Goal: Information Seeking & Learning: Learn about a topic

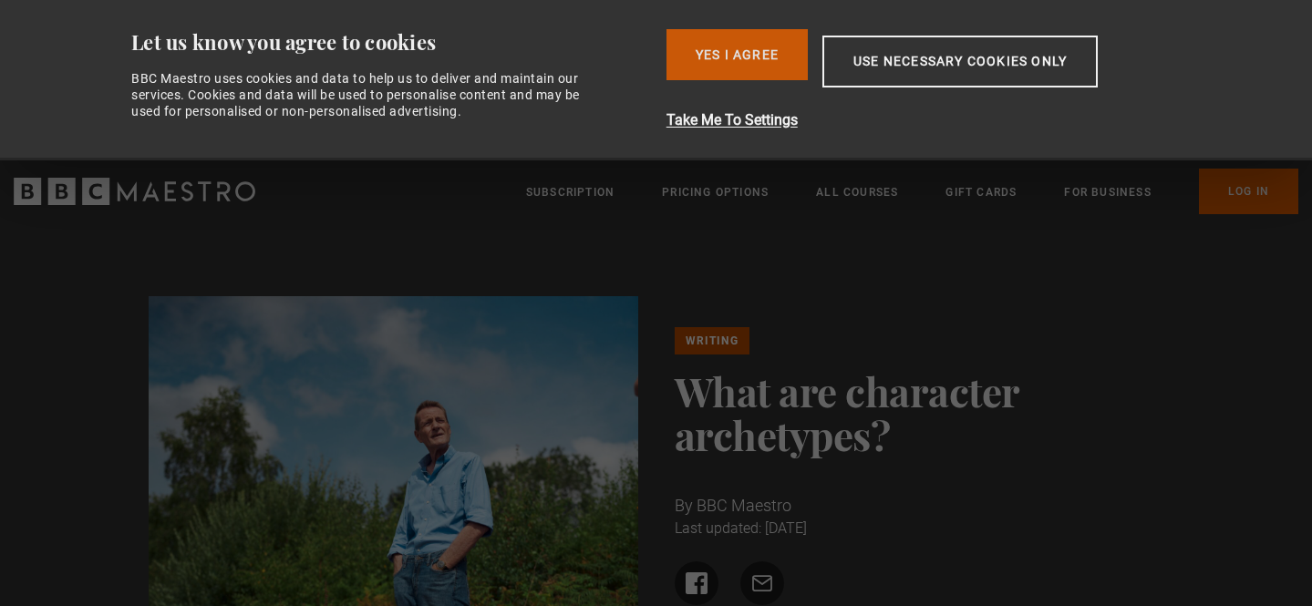
click at [760, 65] on button "Yes I Agree" at bounding box center [736, 54] width 141 height 51
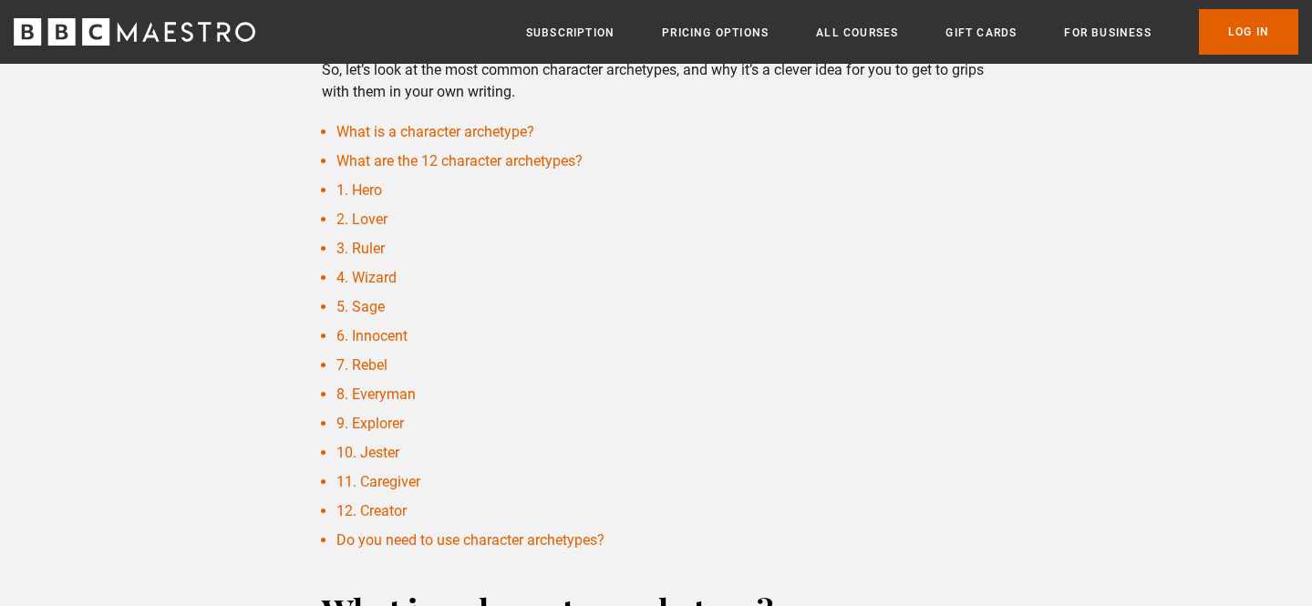
scroll to position [612, 0]
click at [372, 218] on link "2. Lover" at bounding box center [361, 218] width 51 height 17
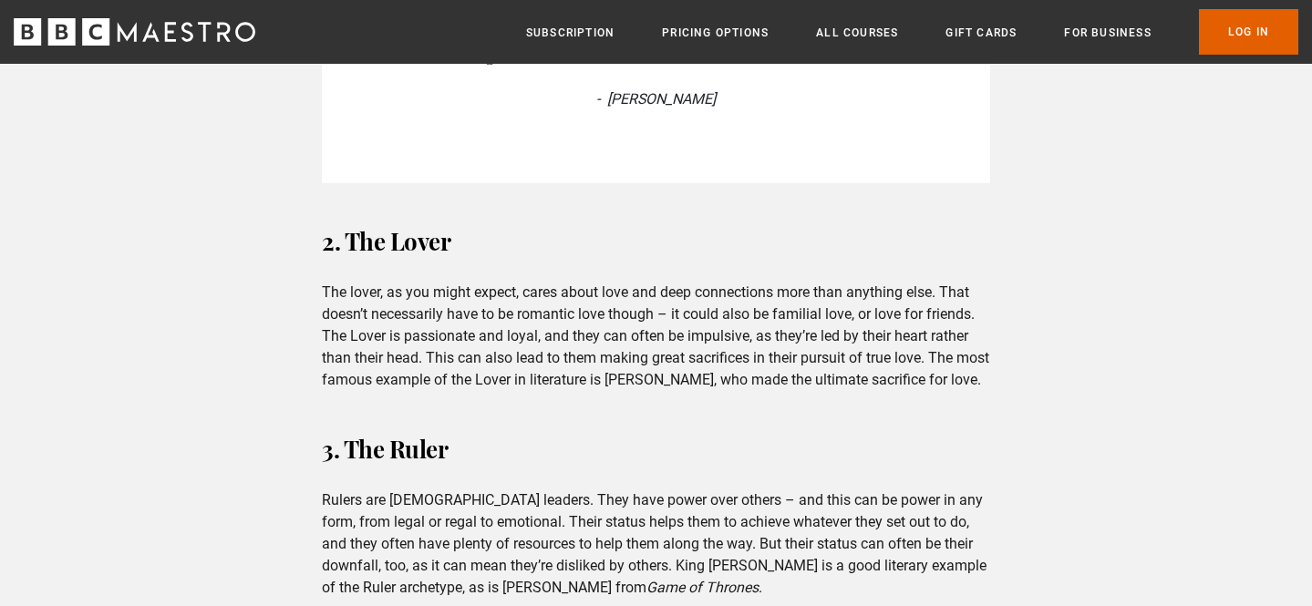
scroll to position [3013, 0]
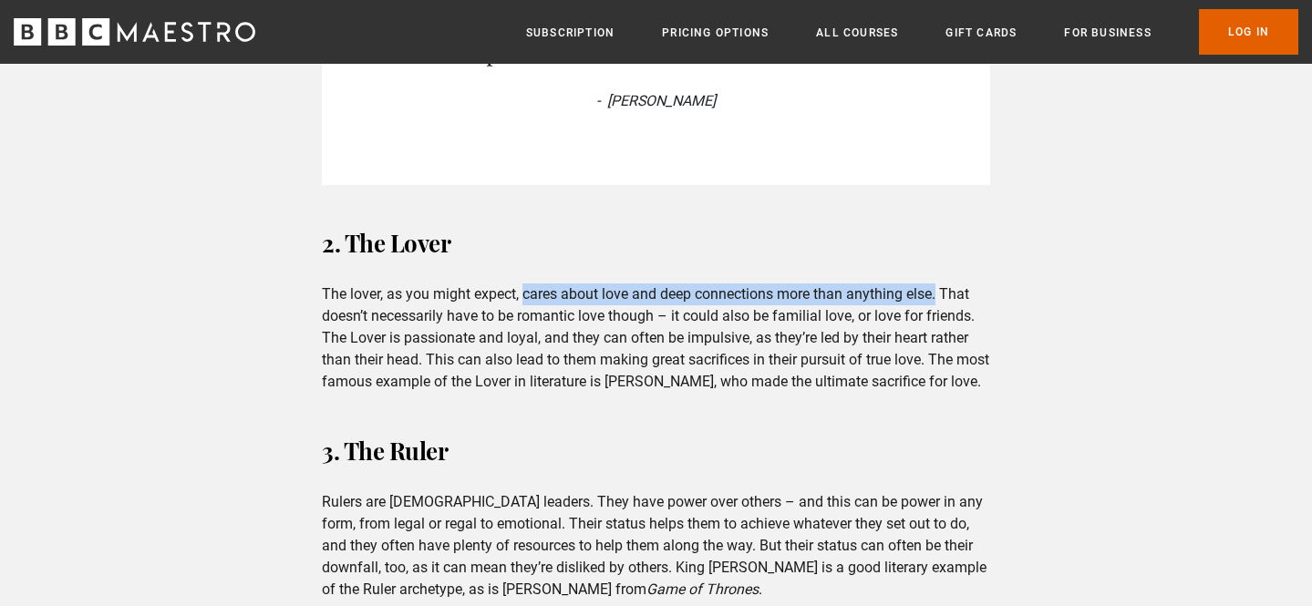
drag, startPoint x: 938, startPoint y: 274, endPoint x: 522, endPoint y: 280, distance: 415.7
click at [522, 283] on p "The lover, as you might expect, cares about love and deep connections more than…" at bounding box center [656, 337] width 668 height 109
copy p "cares about love and deep connections more than anything else."
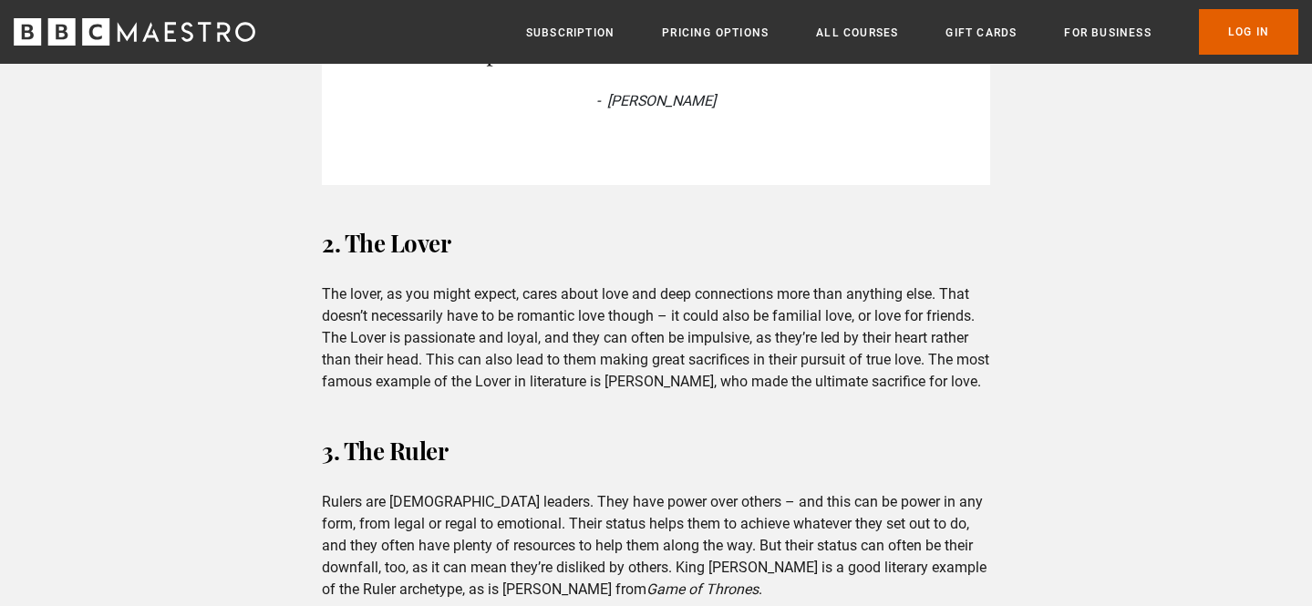
drag, startPoint x: 674, startPoint y: 290, endPoint x: 1027, endPoint y: 287, distance: 353.7
copy p "it could also be familial love, or love for friends."
click at [854, 429] on h3 "3. The Ruler" at bounding box center [656, 451] width 668 height 44
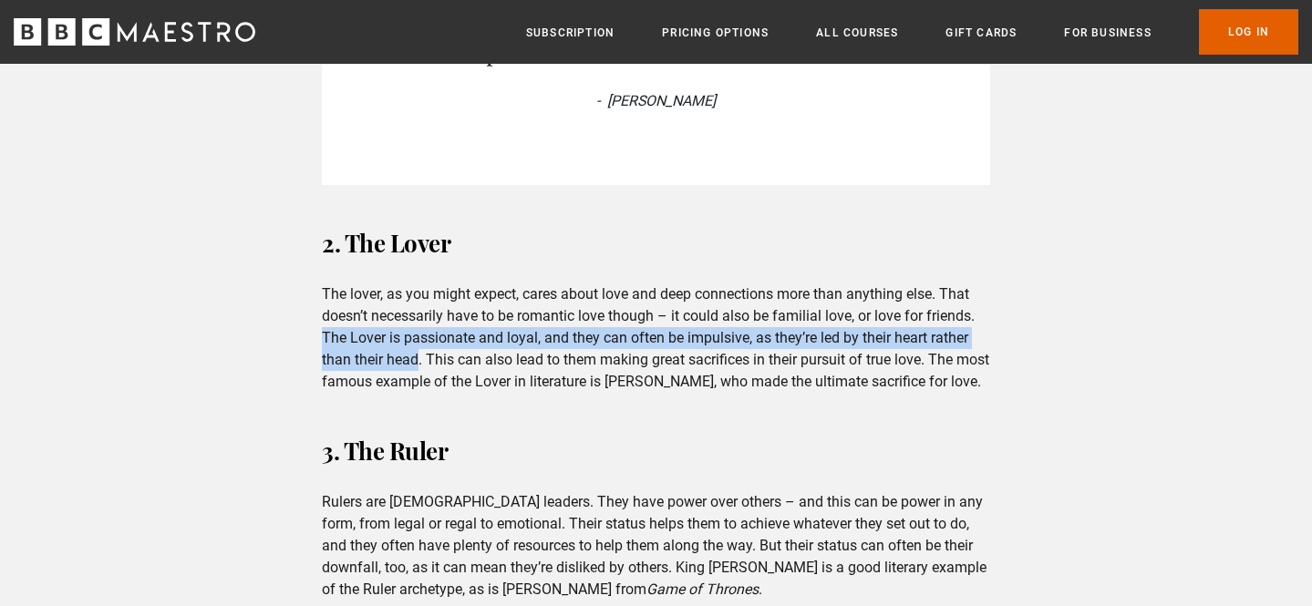
drag, startPoint x: 417, startPoint y: 344, endPoint x: 314, endPoint y: 324, distance: 105.8
click at [314, 324] on div "2. The Lover The lover, as you might expect, cares about love and deep connecti…" at bounding box center [655, 306] width 697 height 171
copy p "The Lover is passionate and loyal, and they can often be impulsive, as they’re …"
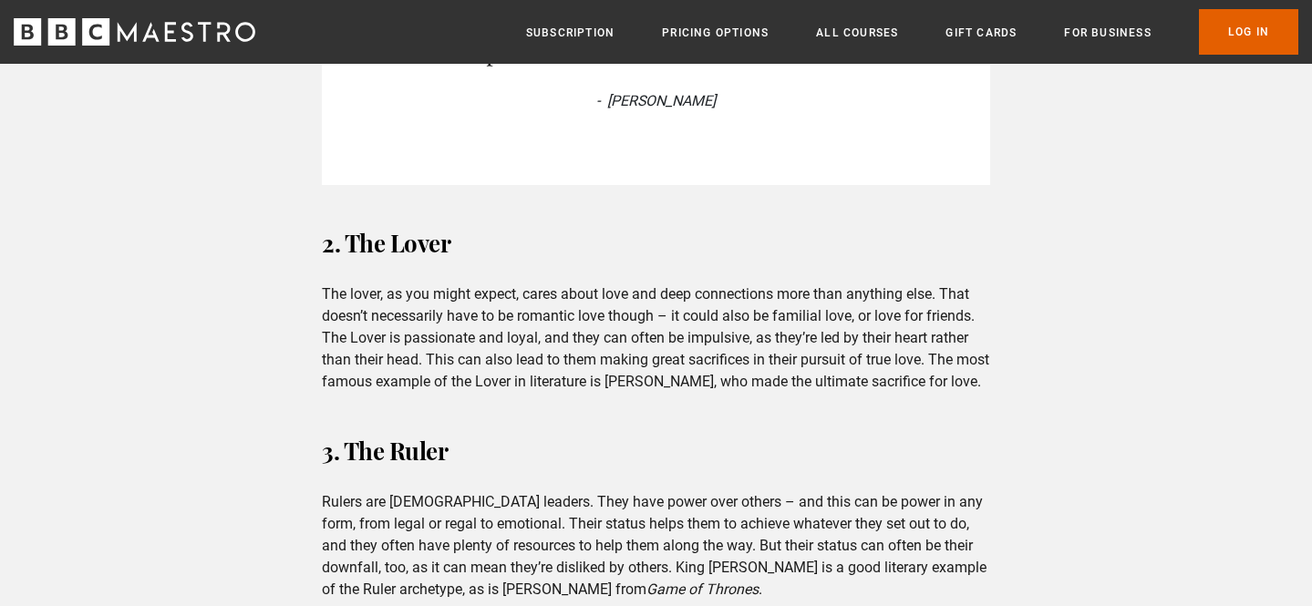
click at [818, 237] on h3 "2. The Lover" at bounding box center [656, 243] width 668 height 44
drag, startPoint x: 571, startPoint y: 345, endPoint x: 923, endPoint y: 344, distance: 351.8
click at [923, 344] on p "The lover, as you might expect, cares about love and deep connections more than…" at bounding box center [656, 337] width 668 height 109
copy p "hem making great sacrifices in their pursuit of true love"
